Goal: Check status: Verify the current state of an ongoing process or item

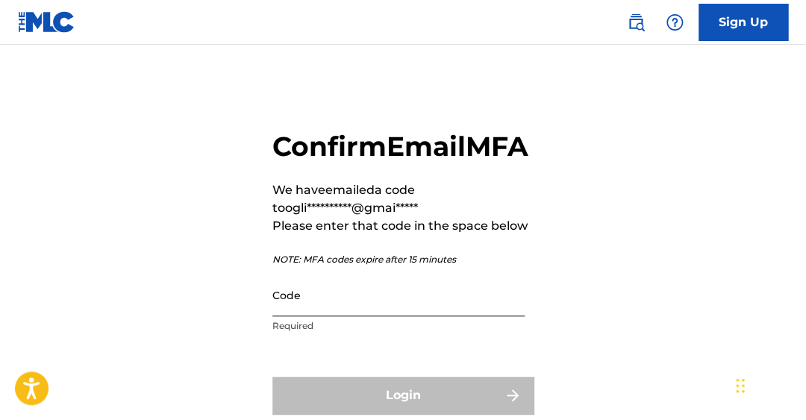
click at [284, 317] on input "Code" at bounding box center [398, 295] width 252 height 43
paste input "763086"
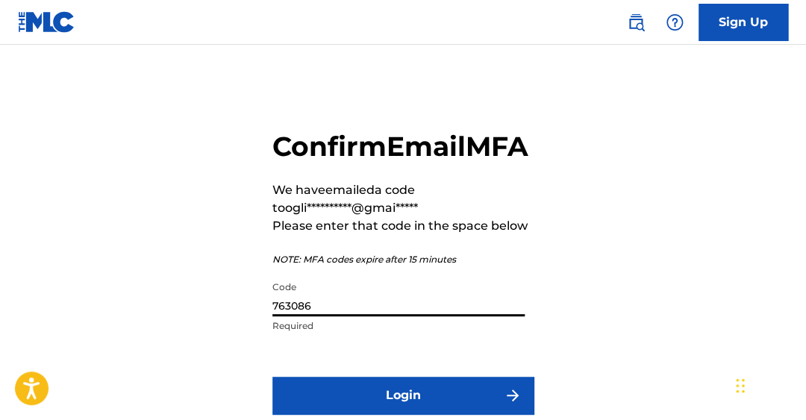
scroll to position [74, 0]
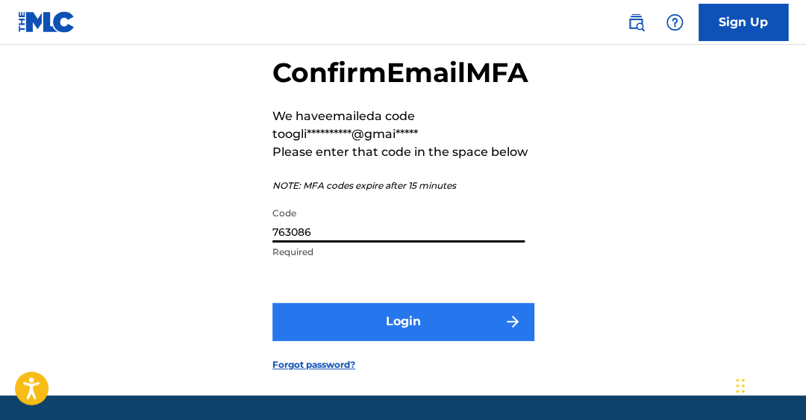
type input "763086"
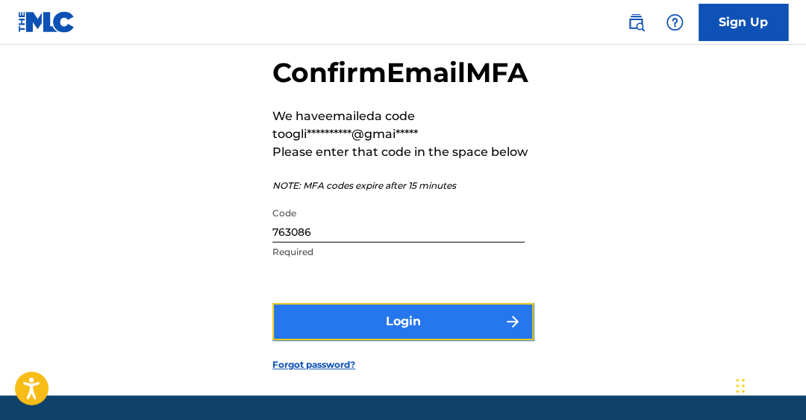
click at [408, 340] on button "Login" at bounding box center [402, 321] width 261 height 37
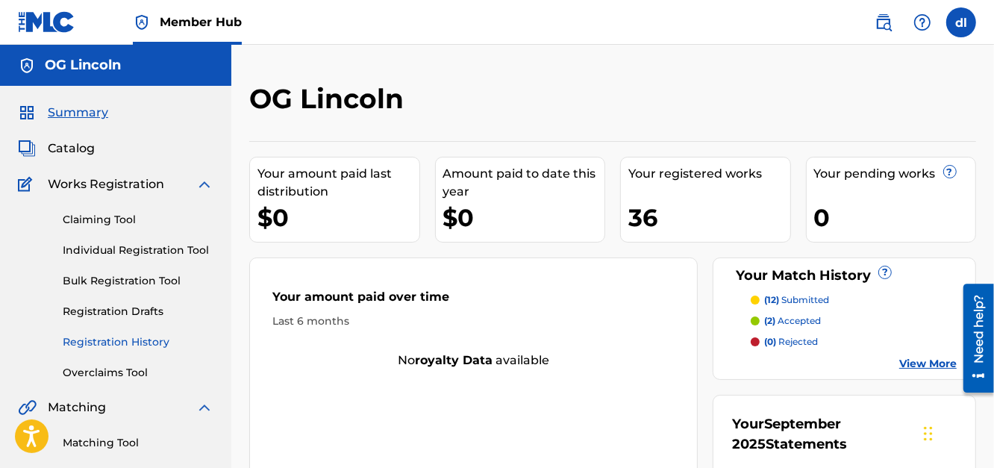
click at [117, 339] on link "Registration History" at bounding box center [138, 342] width 151 height 16
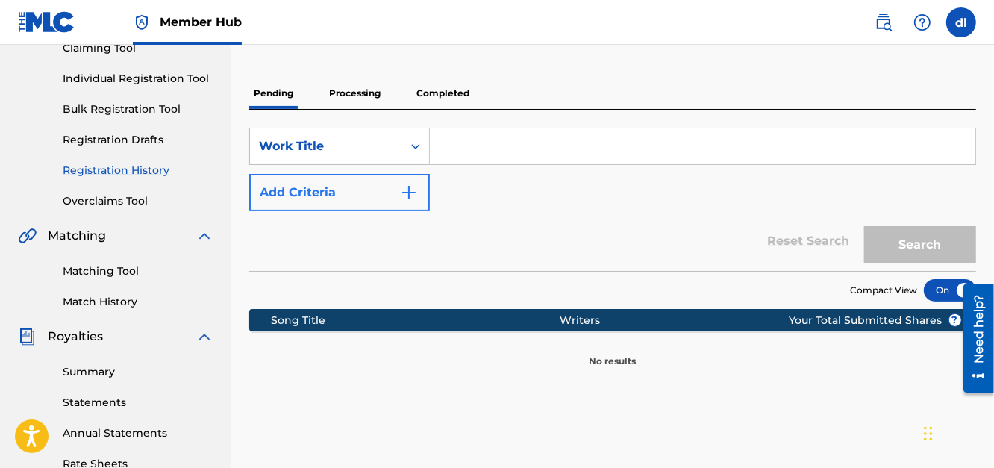
scroll to position [149, 0]
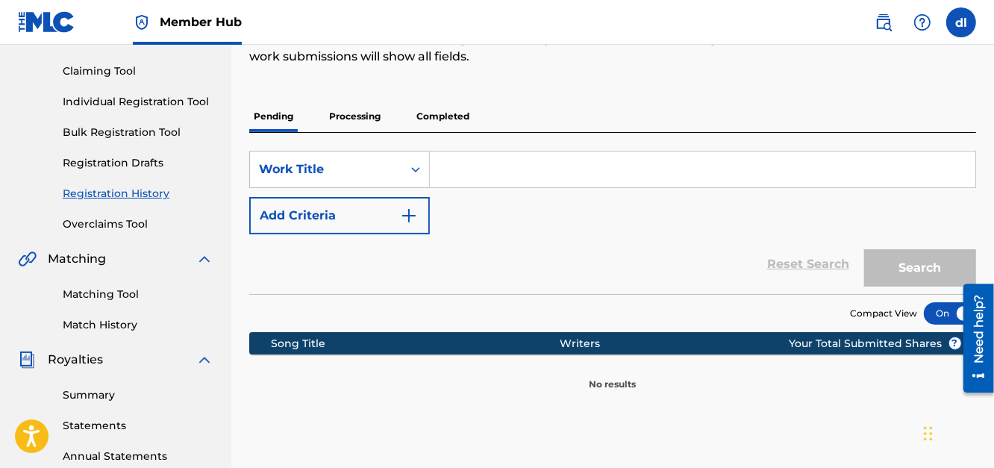
click at [424, 113] on p "Completed" at bounding box center [443, 116] width 62 height 31
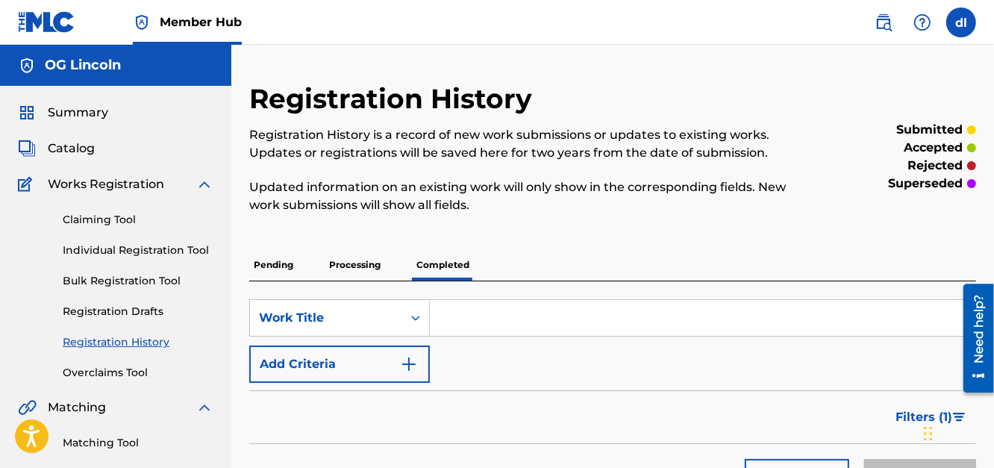
click at [355, 263] on p "Processing" at bounding box center [355, 264] width 60 height 31
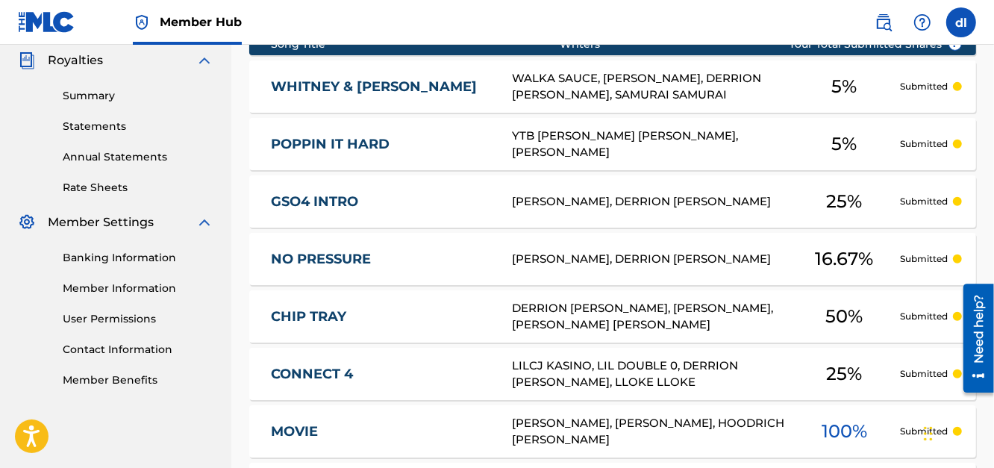
scroll to position [782, 0]
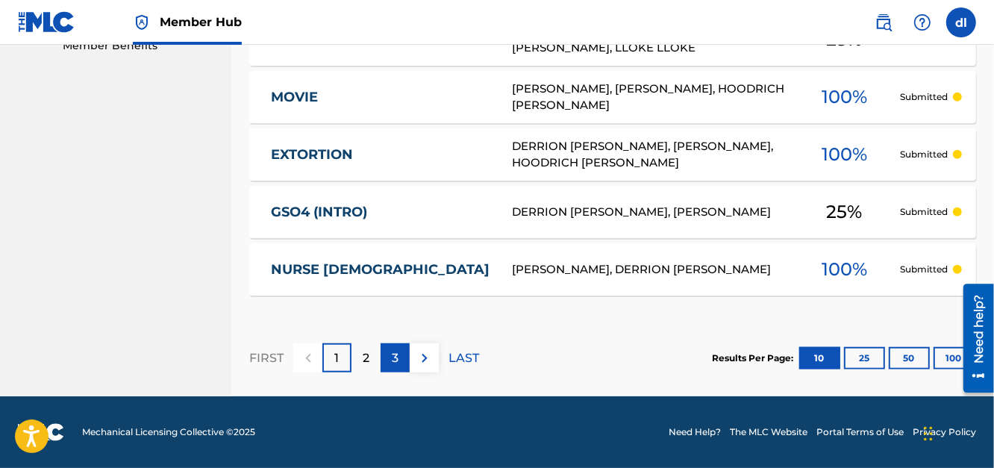
click at [385, 357] on div "3" at bounding box center [395, 357] width 29 height 29
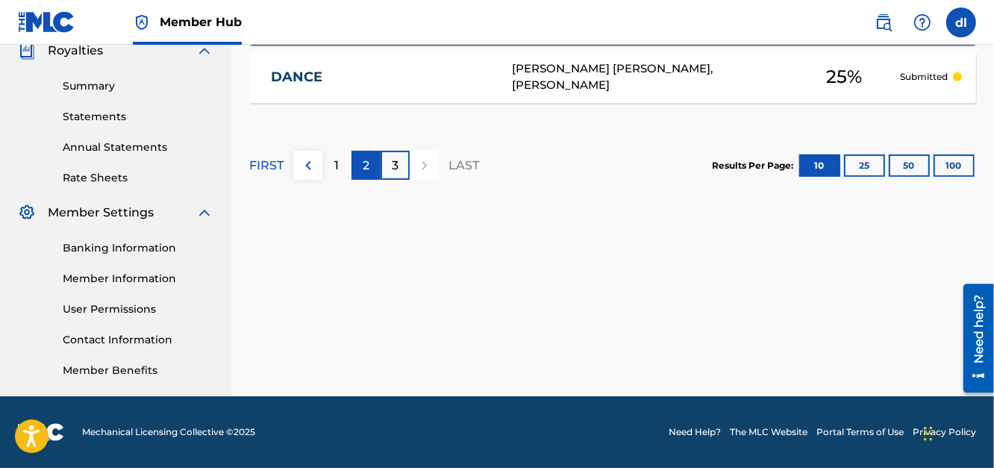
click at [364, 162] on p "2" at bounding box center [366, 166] width 7 height 18
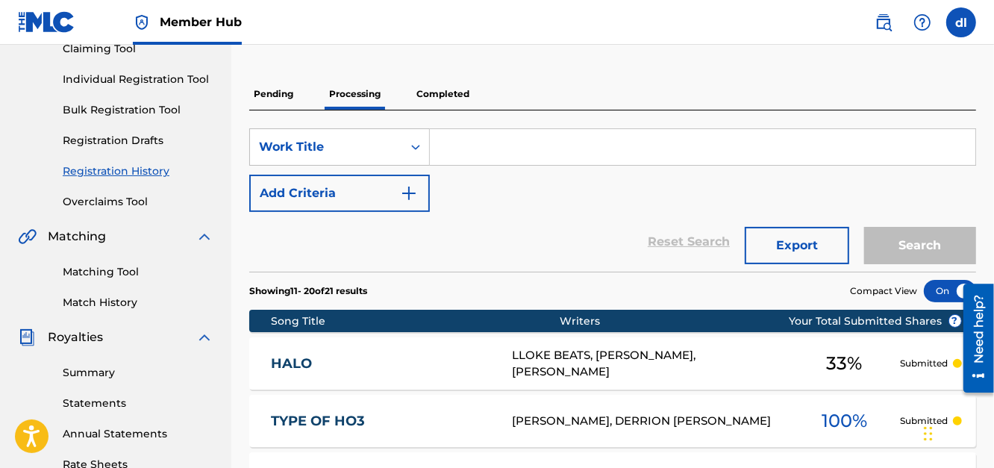
scroll to position [110, 0]
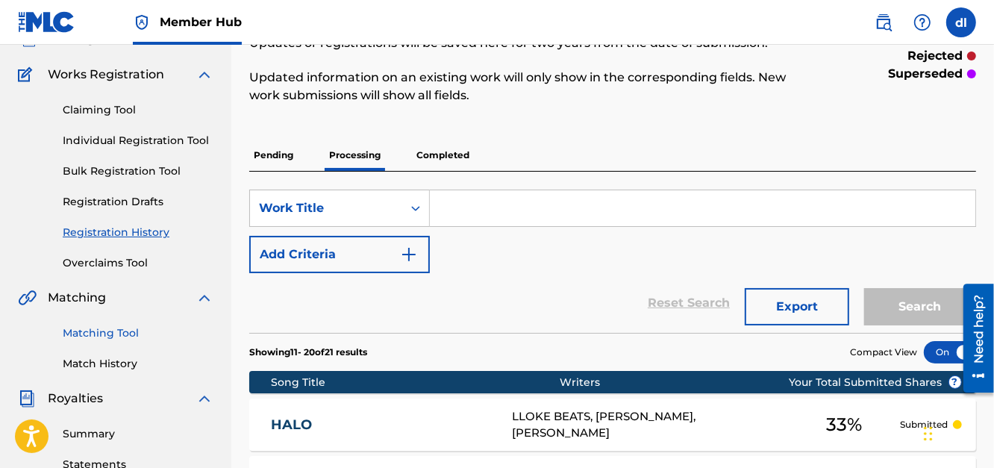
click at [99, 334] on link "Matching Tool" at bounding box center [138, 333] width 151 height 16
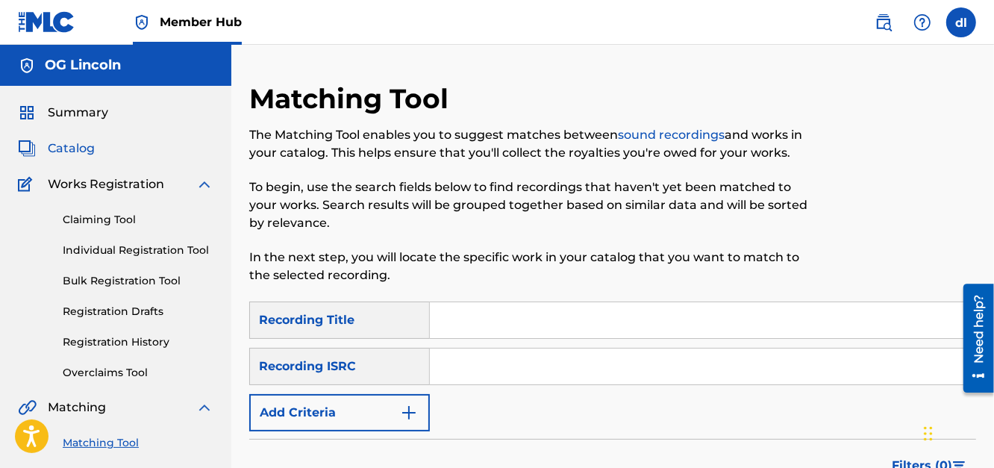
drag, startPoint x: 67, startPoint y: 148, endPoint x: 87, endPoint y: 143, distance: 20.6
click at [67, 149] on span "Catalog" at bounding box center [71, 149] width 47 height 18
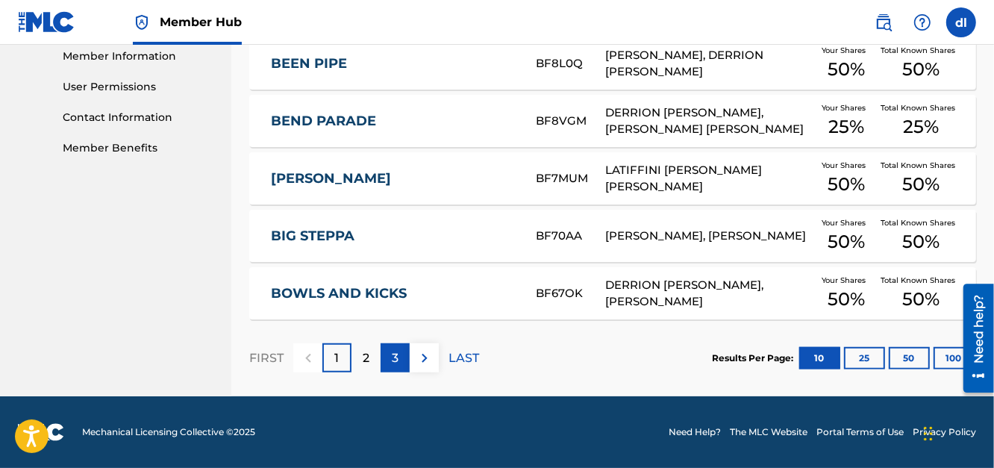
click at [394, 358] on p "3" at bounding box center [395, 358] width 7 height 18
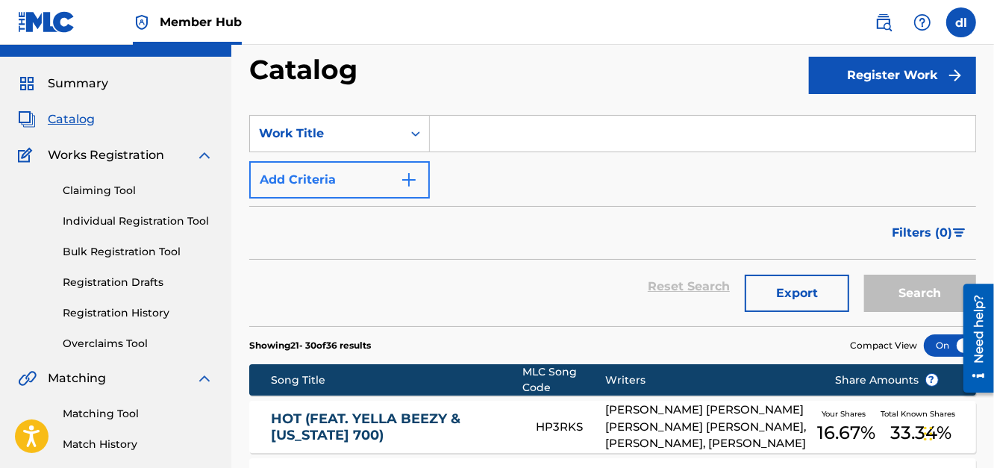
scroll to position [7, 0]
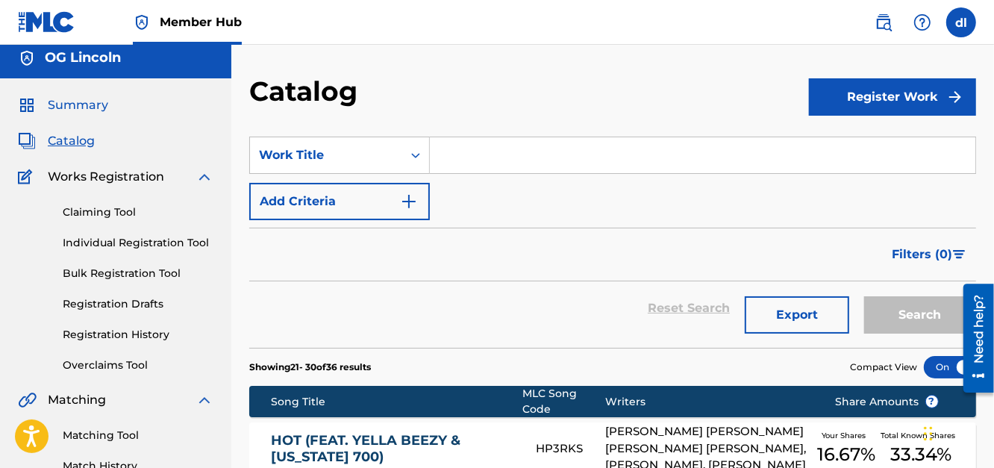
click at [96, 107] on span "Summary" at bounding box center [78, 105] width 60 height 18
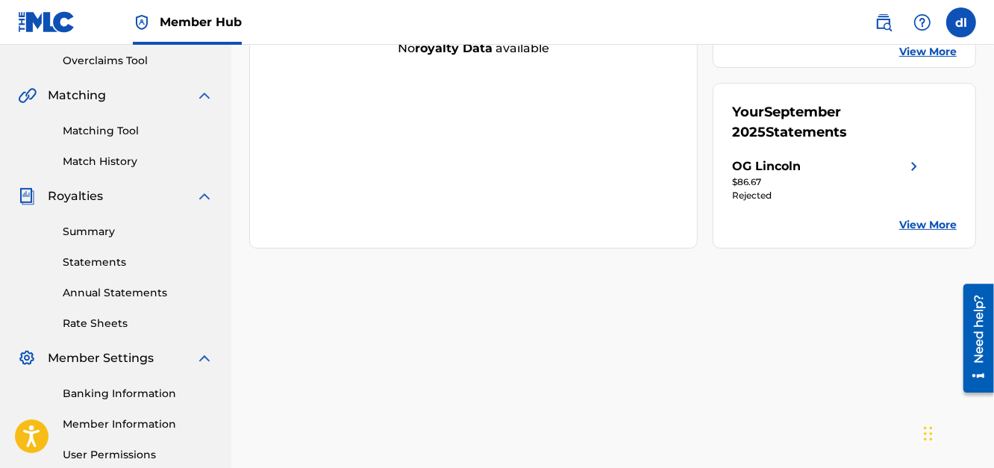
scroll to position [308, 0]
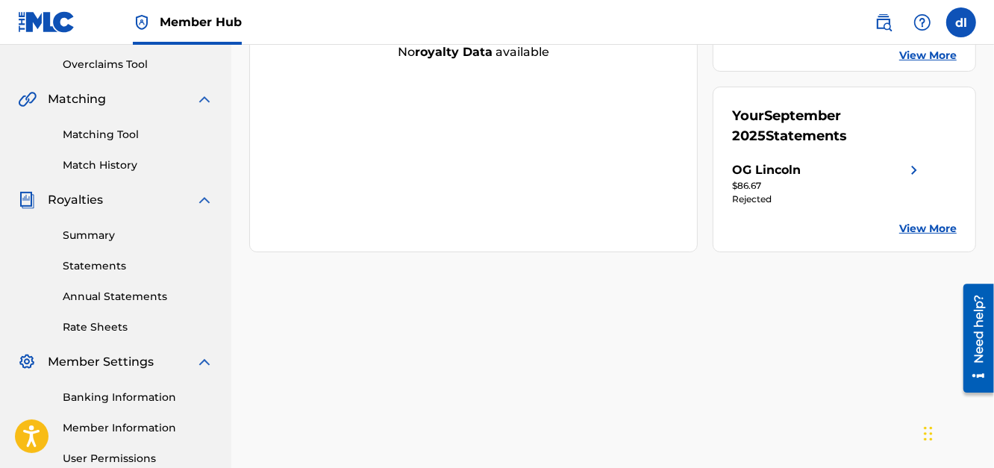
click at [105, 246] on div "Summary Statements Annual Statements Rate Sheets" at bounding box center [116, 272] width 196 height 126
click at [101, 234] on link "Summary" at bounding box center [138, 236] width 151 height 16
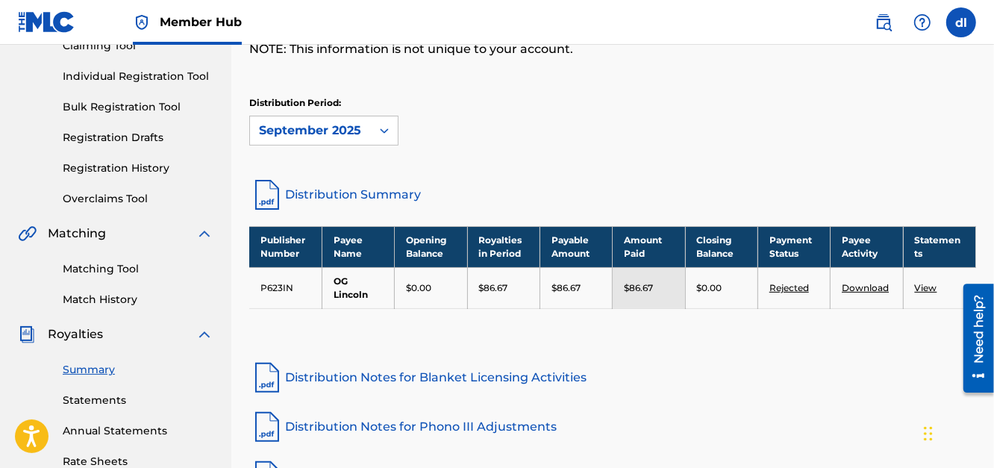
scroll to position [223, 0]
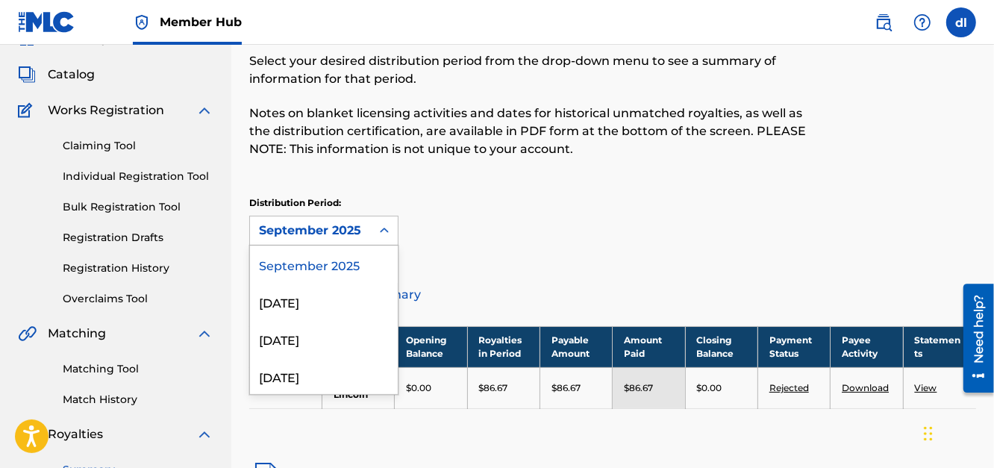
click at [324, 233] on div "September 2025" at bounding box center [310, 231] width 103 height 18
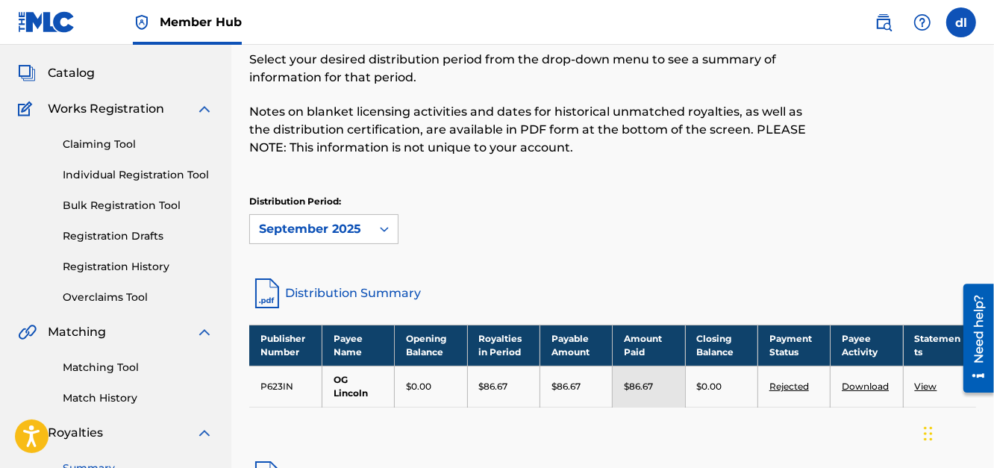
click at [652, 169] on div "Royalties Select your desired distribution period from the drop-down menu to se…" at bounding box center [529, 90] width 560 height 167
